Goal: Task Accomplishment & Management: Complete application form

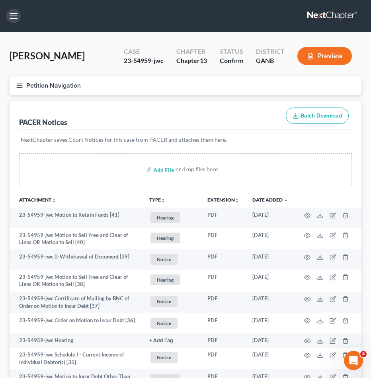
click at [14, 16] on button "button" at bounding box center [13, 16] width 14 height 14
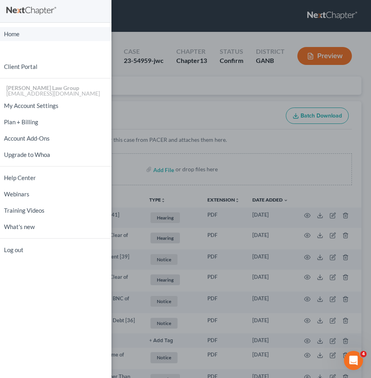
click at [22, 32] on link "Home" at bounding box center [56, 34] width 112 height 14
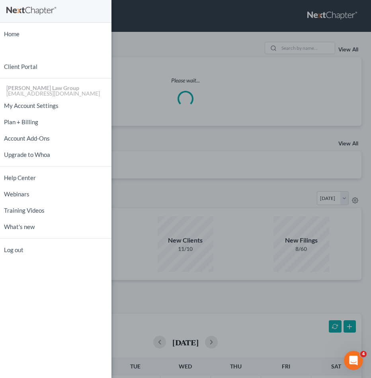
click at [167, 13] on div "Home New Case Client Portal [PERSON_NAME] Law Group [EMAIL_ADDRESS][DOMAIN_NAME…" at bounding box center [185, 189] width 371 height 378
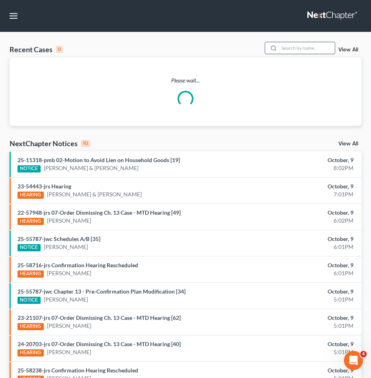
click at [302, 46] on input "search" at bounding box center [307, 48] width 56 height 12
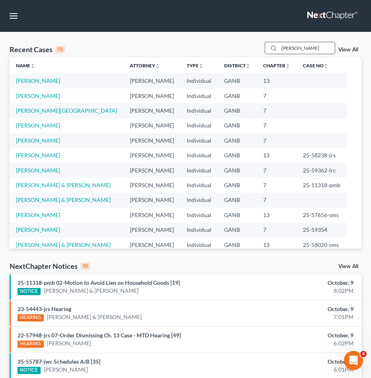
click at [302, 46] on input "[PERSON_NAME]" at bounding box center [307, 48] width 56 height 12
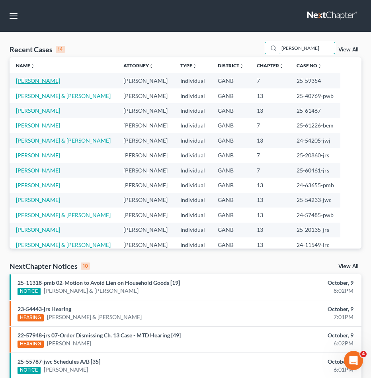
type input "[PERSON_NAME]"
click at [31, 80] on link "[PERSON_NAME]" at bounding box center [38, 80] width 44 height 7
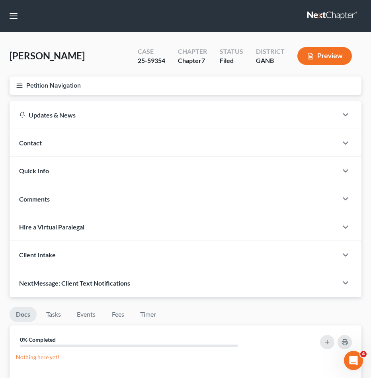
click at [31, 86] on button "Petition Navigation" at bounding box center [186, 85] width 352 height 18
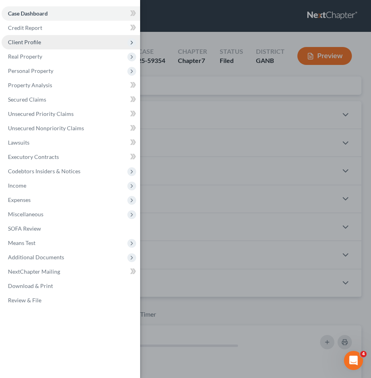
click at [33, 41] on span "Client Profile" at bounding box center [24, 42] width 33 height 7
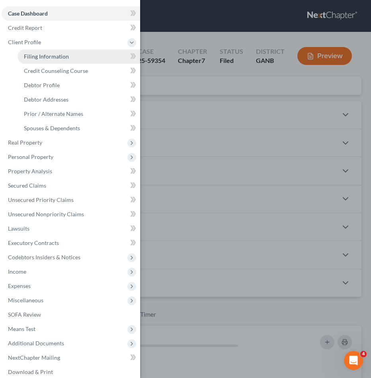
click at [35, 61] on link "Filing Information" at bounding box center [79, 56] width 123 height 14
select select "1"
select select "0"
select select "19"
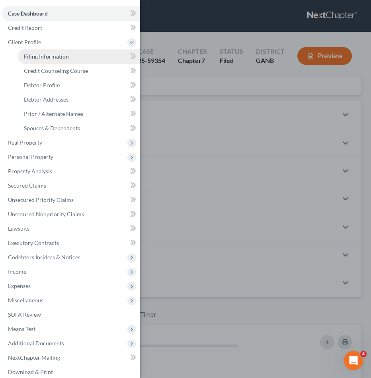
select select "0"
select select "10"
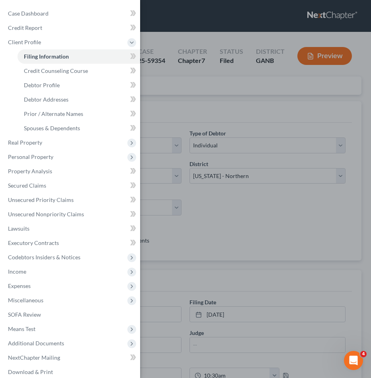
click at [178, 64] on div "Case Dashboard Payments Invoices Payments Payments Credit Report Client Profile" at bounding box center [185, 189] width 371 height 378
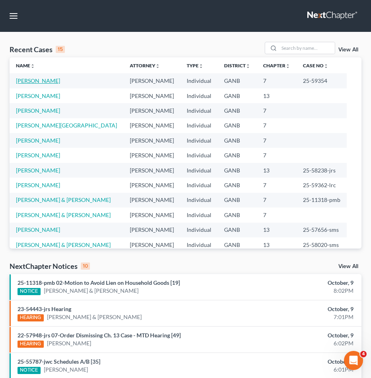
click at [41, 78] on link "[PERSON_NAME]" at bounding box center [38, 80] width 44 height 7
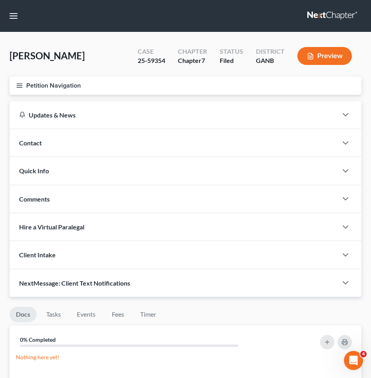
click at [42, 83] on button "Petition Navigation" at bounding box center [186, 85] width 352 height 18
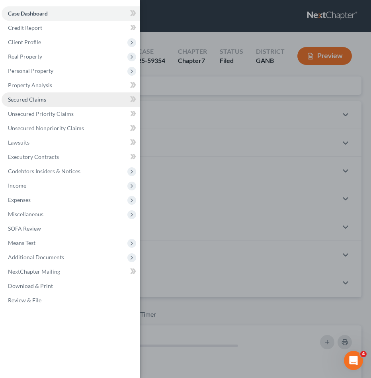
click at [47, 99] on link "Secured Claims" at bounding box center [71, 99] width 139 height 14
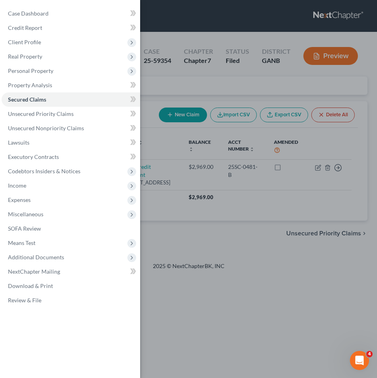
click at [196, 86] on div "Case Dashboard Payments Invoices Payments Payments Credit Report Client Profile" at bounding box center [188, 189] width 377 height 378
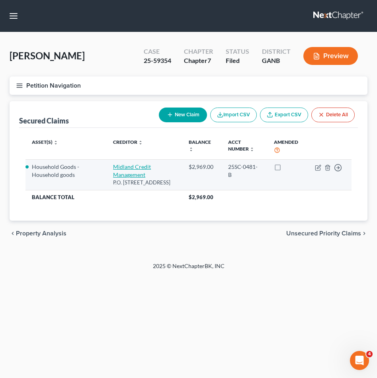
click at [134, 172] on link "Midland Credit Management" at bounding box center [132, 170] width 38 height 15
select select "4"
select select "3"
select select "0"
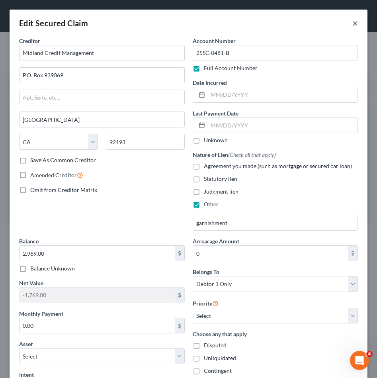
click at [352, 23] on button "×" at bounding box center [355, 23] width 6 height 10
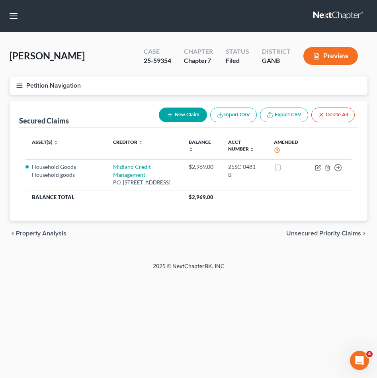
click at [44, 83] on button "Petition Navigation" at bounding box center [189, 85] width 358 height 18
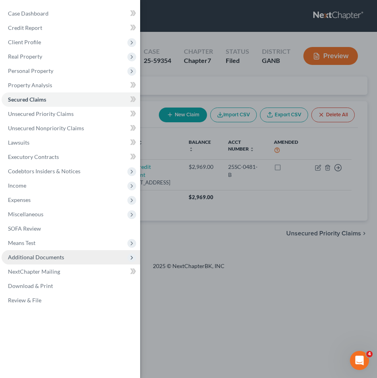
click at [43, 259] on span "Additional Documents" at bounding box center [36, 257] width 56 height 7
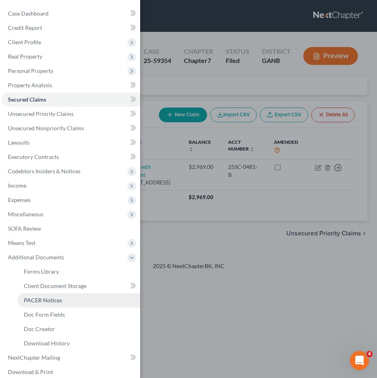
click at [47, 305] on link "PACER Notices" at bounding box center [79, 300] width 123 height 14
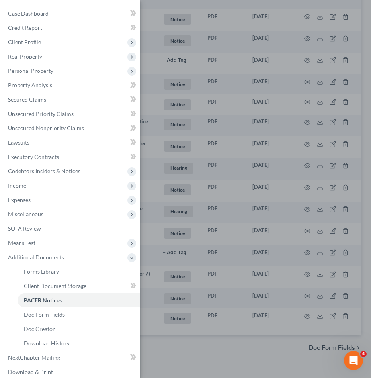
scroll to position [263, 0]
click at [217, 311] on div "Case Dashboard Payments Invoices Payments Payments Credit Report Client Profile" at bounding box center [185, 189] width 371 height 378
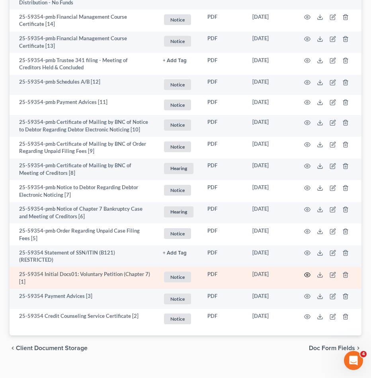
click at [309, 272] on icon "button" at bounding box center [307, 275] width 6 height 6
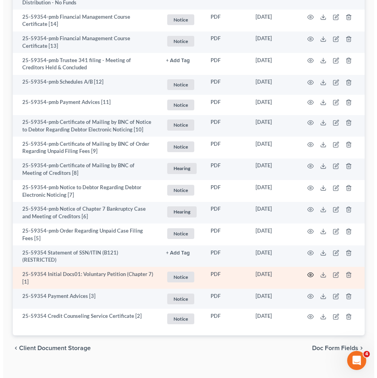
scroll to position [262, 0]
